Goal: Find specific page/section: Find specific page/section

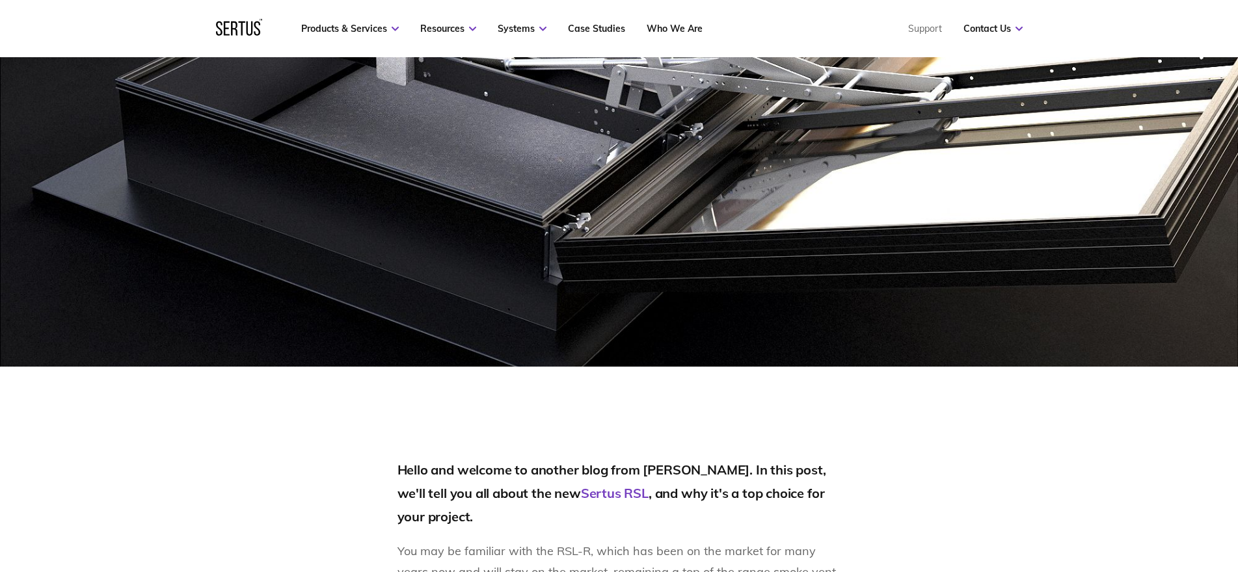
scroll to position [520, 0]
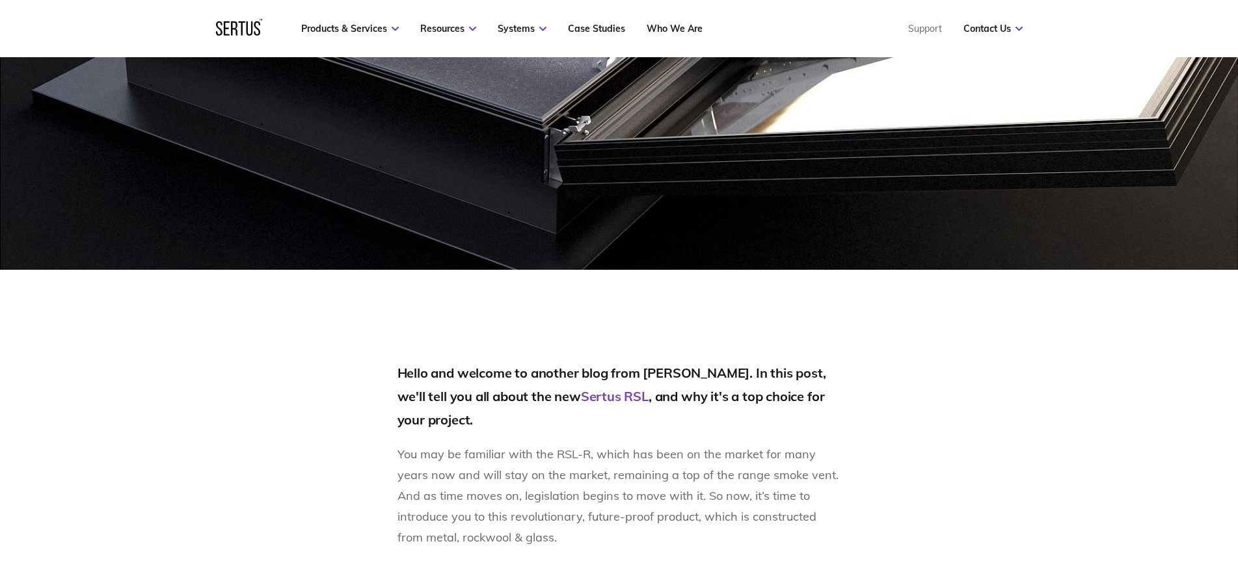
scroll to position [520, 0]
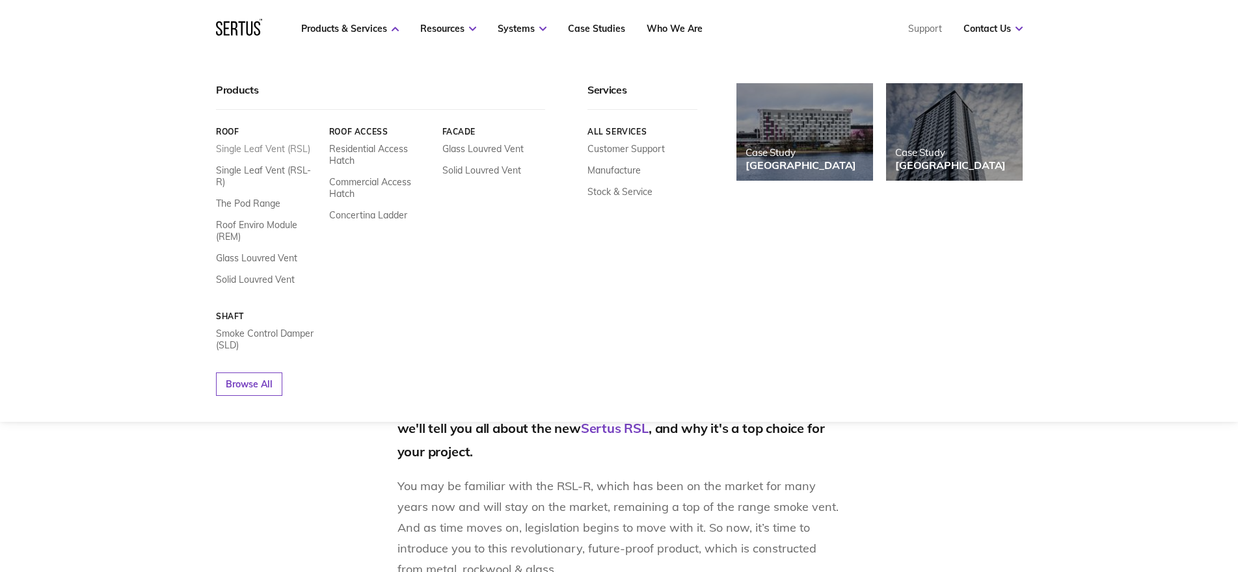
click at [276, 149] on link "Single Leaf Vent (RSL)" at bounding box center [263, 149] width 94 height 12
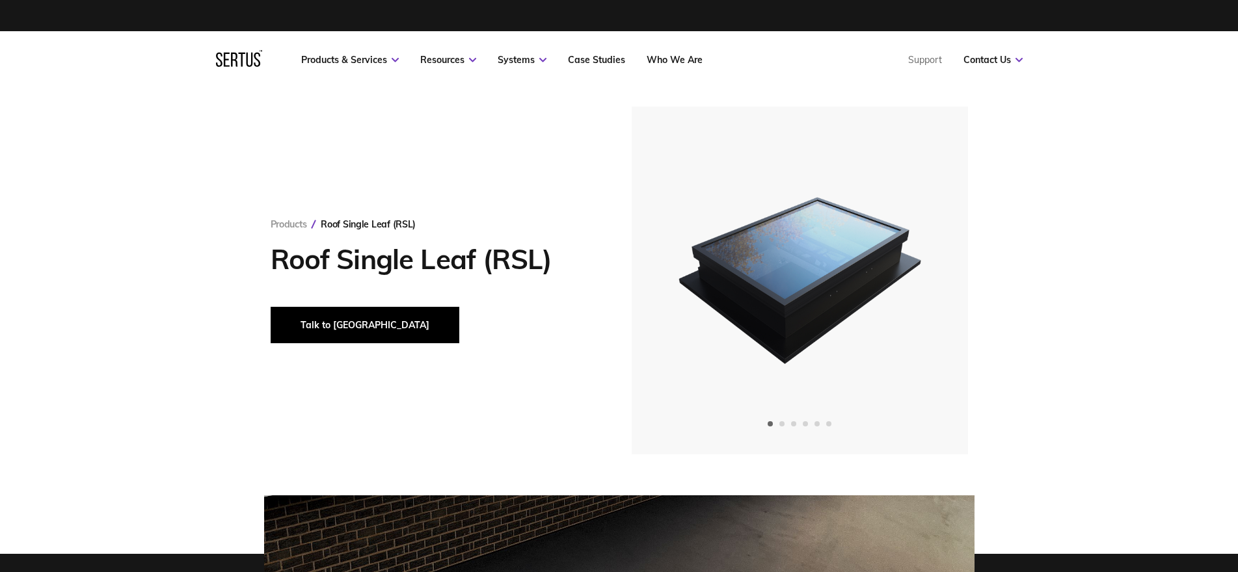
click at [313, 332] on button "Talk to [GEOGRAPHIC_DATA]" at bounding box center [365, 325] width 189 height 36
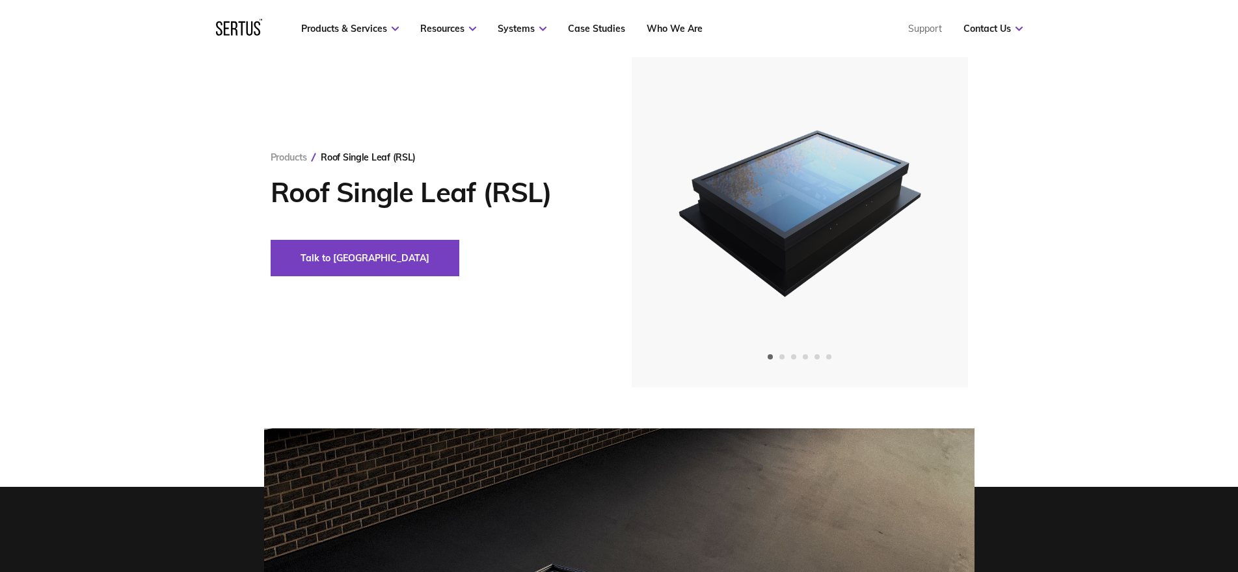
scroll to position [130, 0]
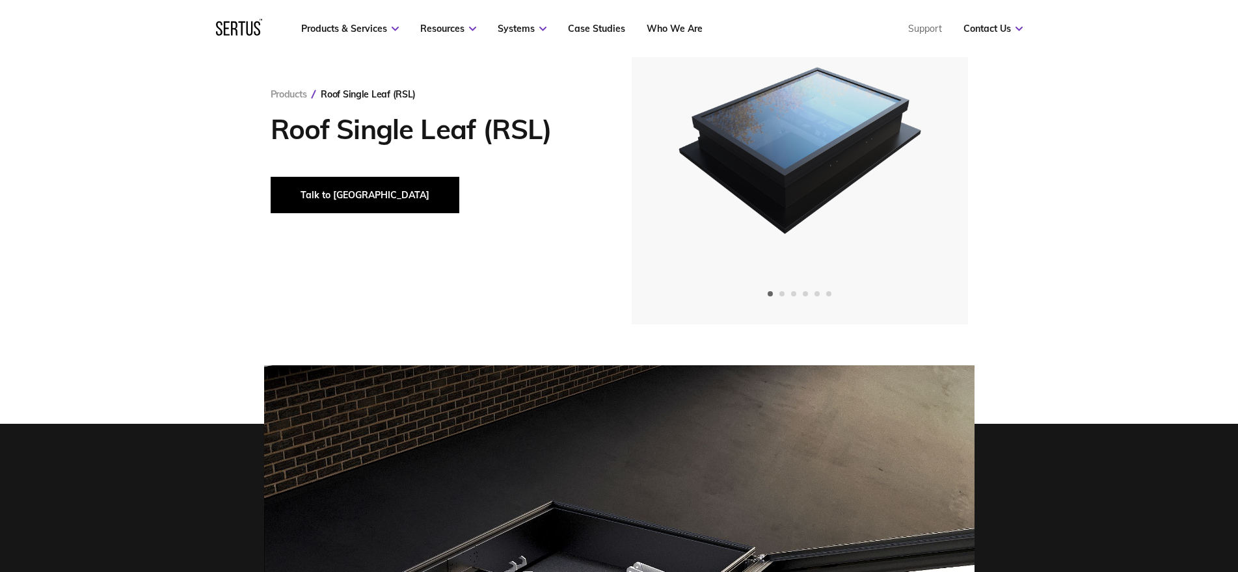
click at [331, 194] on button "Talk to [GEOGRAPHIC_DATA]" at bounding box center [365, 195] width 189 height 36
